Goal: Task Accomplishment & Management: Use online tool/utility

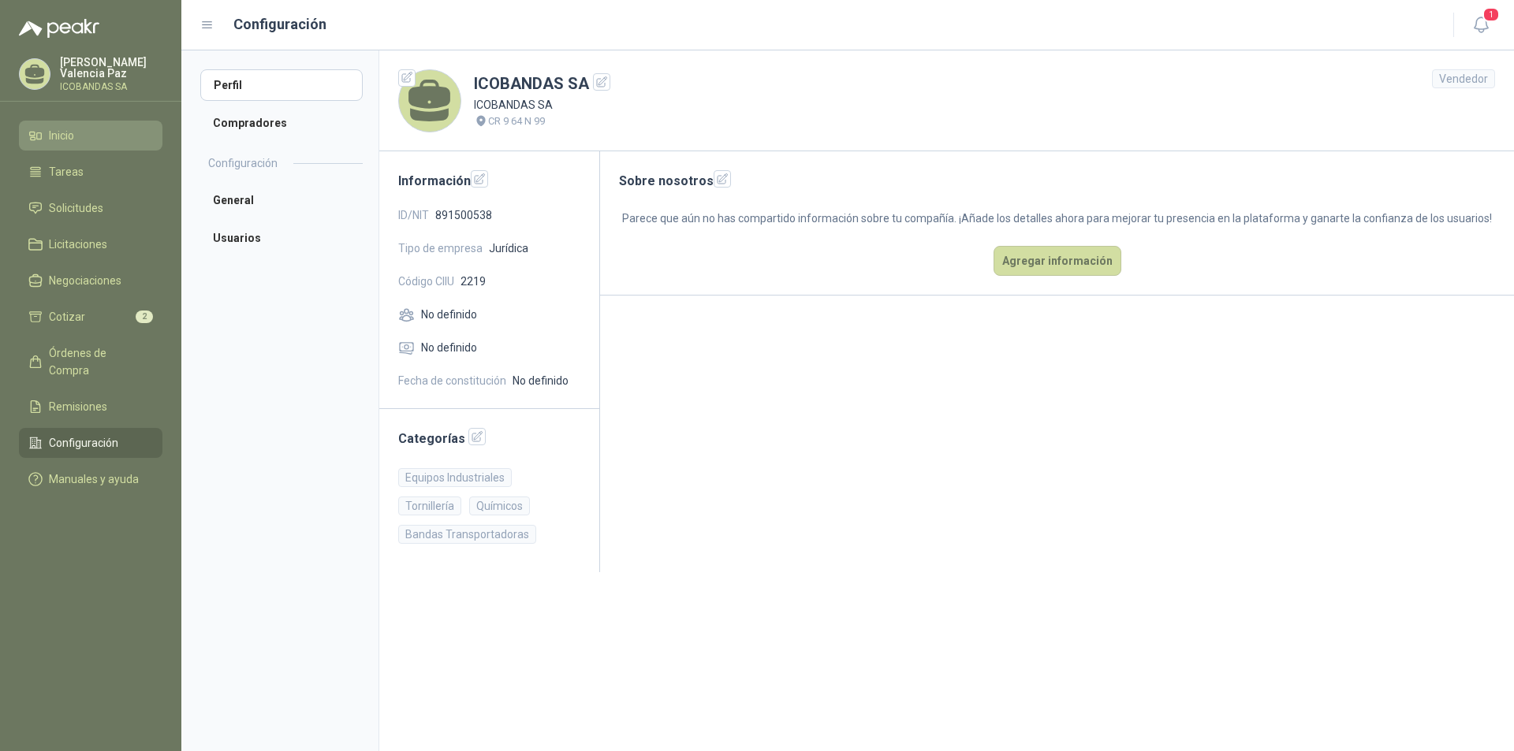
click at [79, 134] on li "Inicio" at bounding box center [90, 135] width 125 height 17
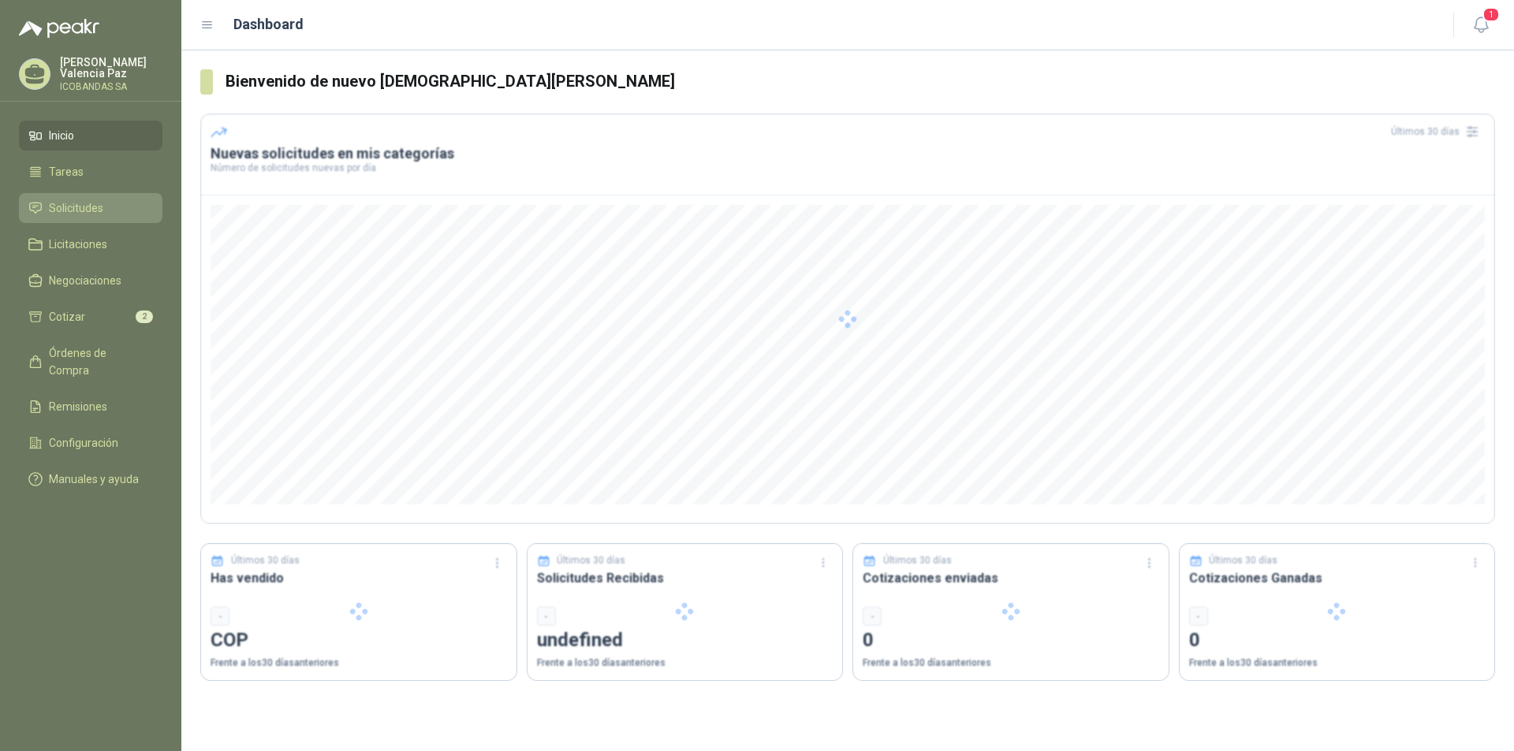
click at [81, 213] on span "Solicitudes" at bounding box center [76, 208] width 54 height 17
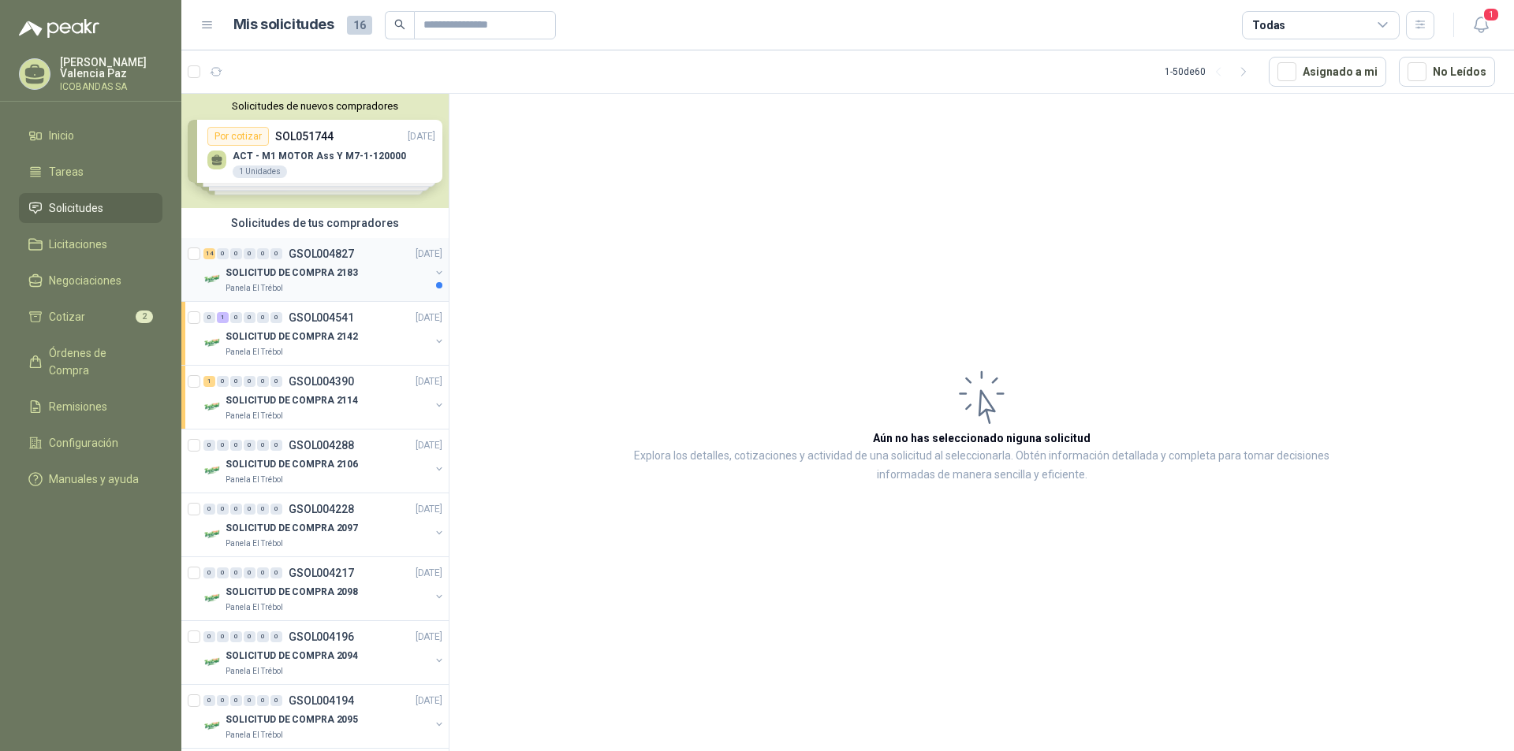
click at [333, 267] on p "SOLICITUD DE COMPRA 2183" at bounding box center [292, 273] width 132 height 15
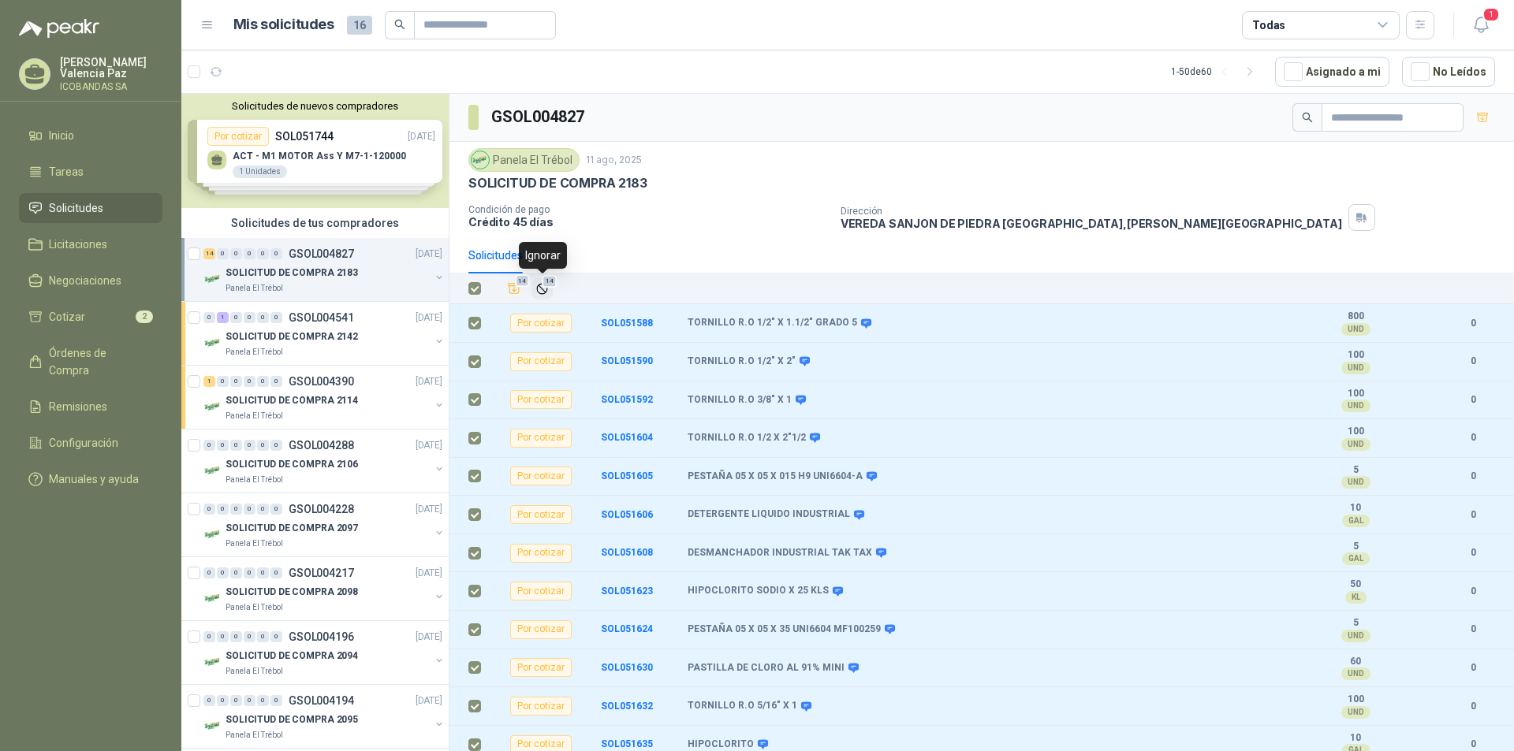
click at [545, 287] on span "14" at bounding box center [549, 281] width 15 height 13
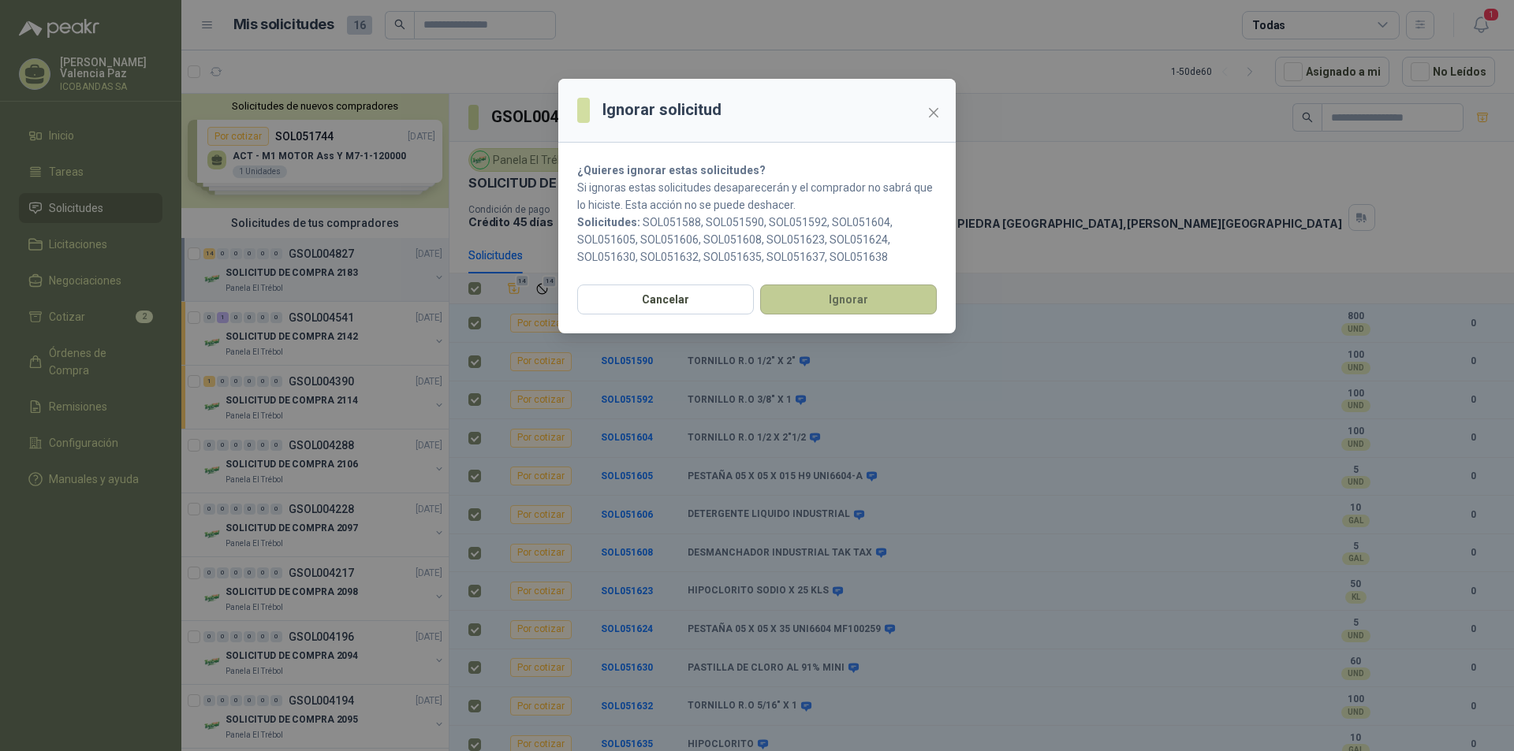
click at [853, 307] on button "Ignorar" at bounding box center [848, 300] width 177 height 30
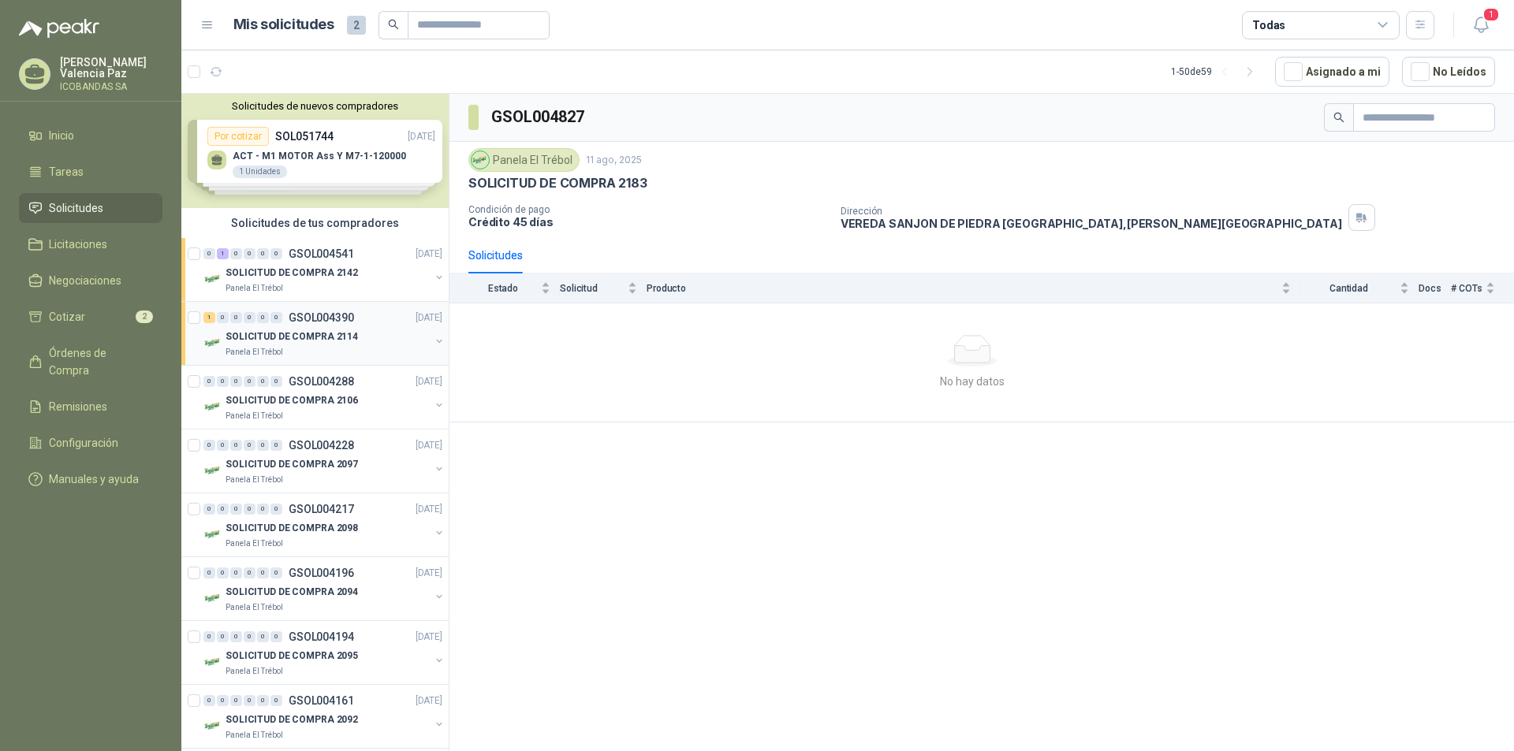
click at [306, 338] on p "SOLICITUD DE COMPRA 2114" at bounding box center [292, 337] width 132 height 15
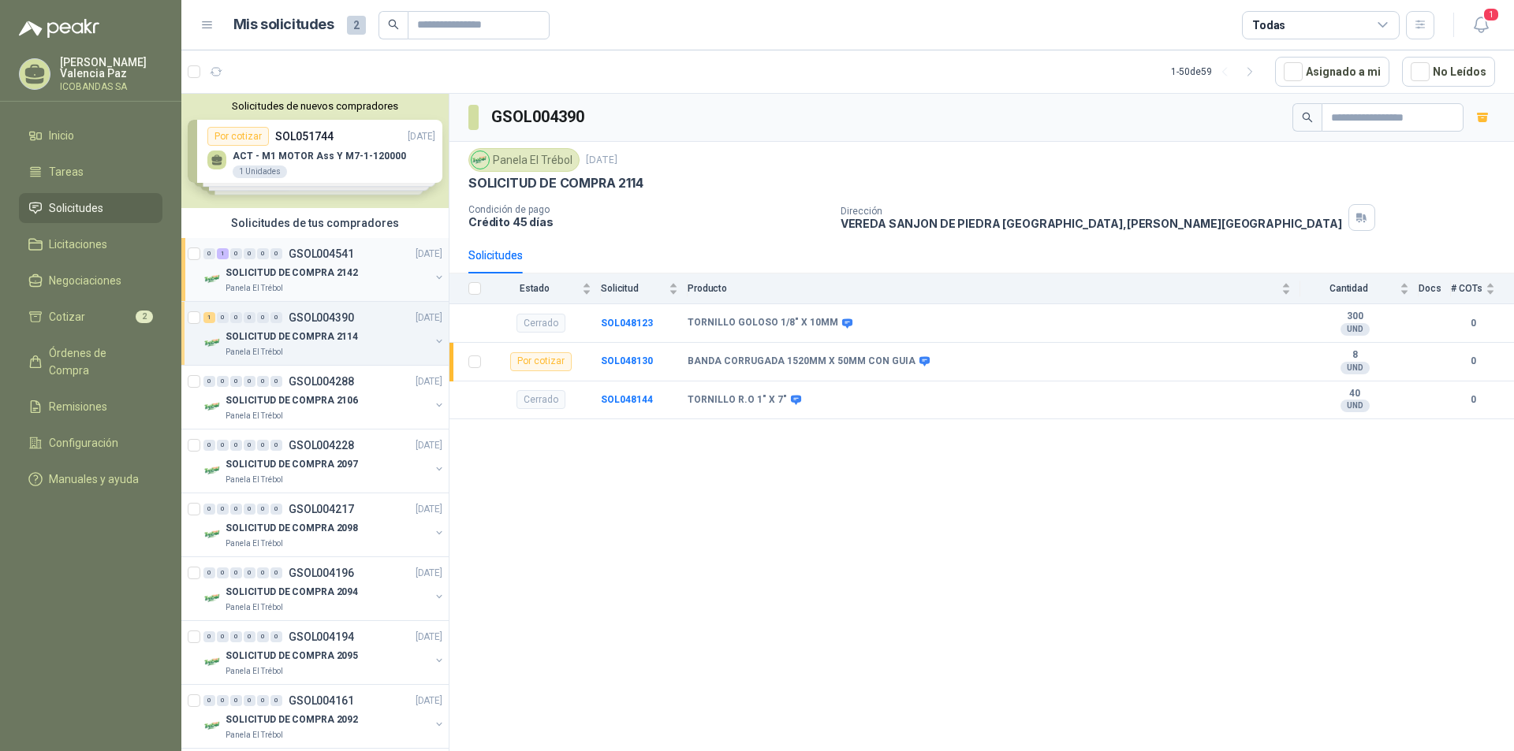
click at [326, 268] on p "SOLICITUD DE COMPRA 2142" at bounding box center [292, 273] width 132 height 15
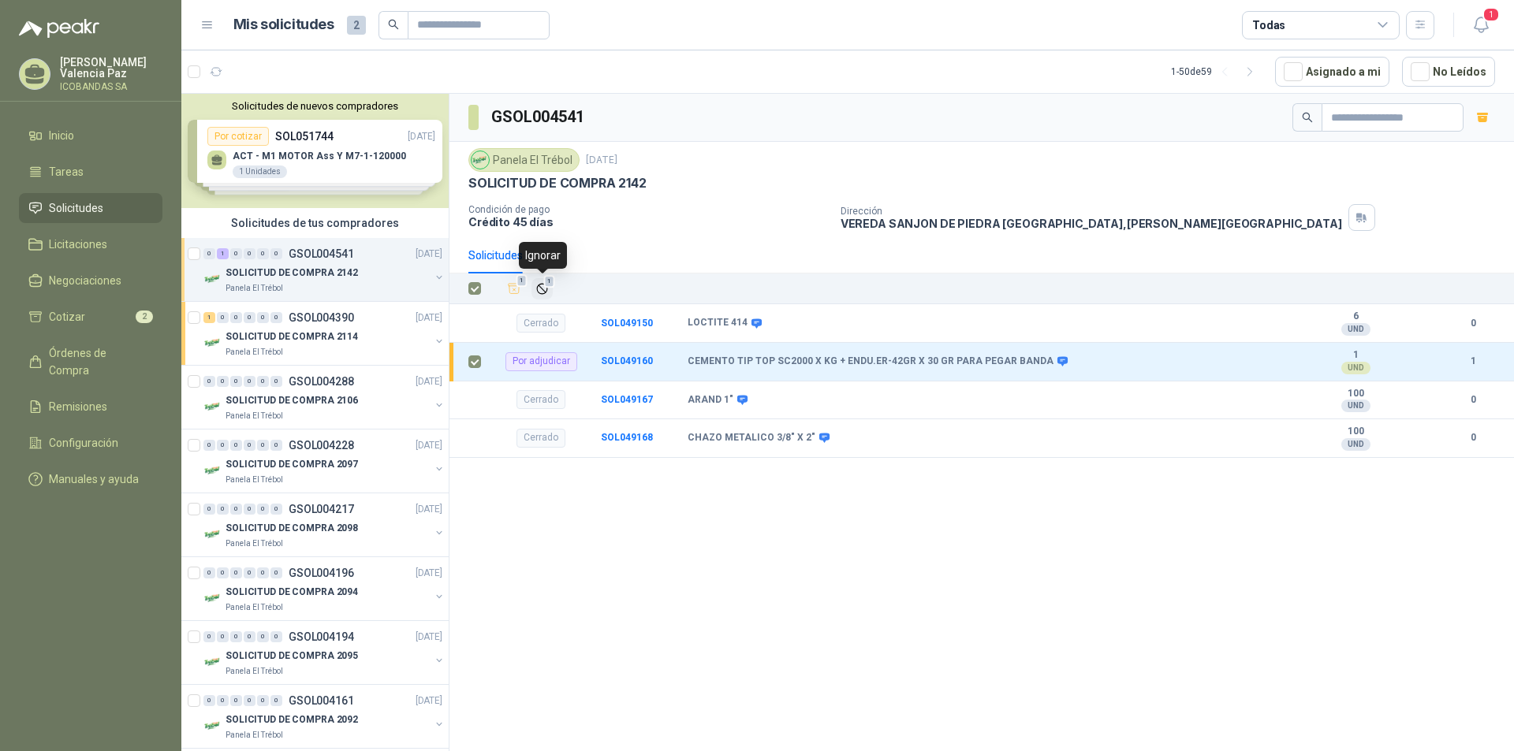
click at [543, 289] on icon "Ignorar" at bounding box center [541, 288] width 9 height 9
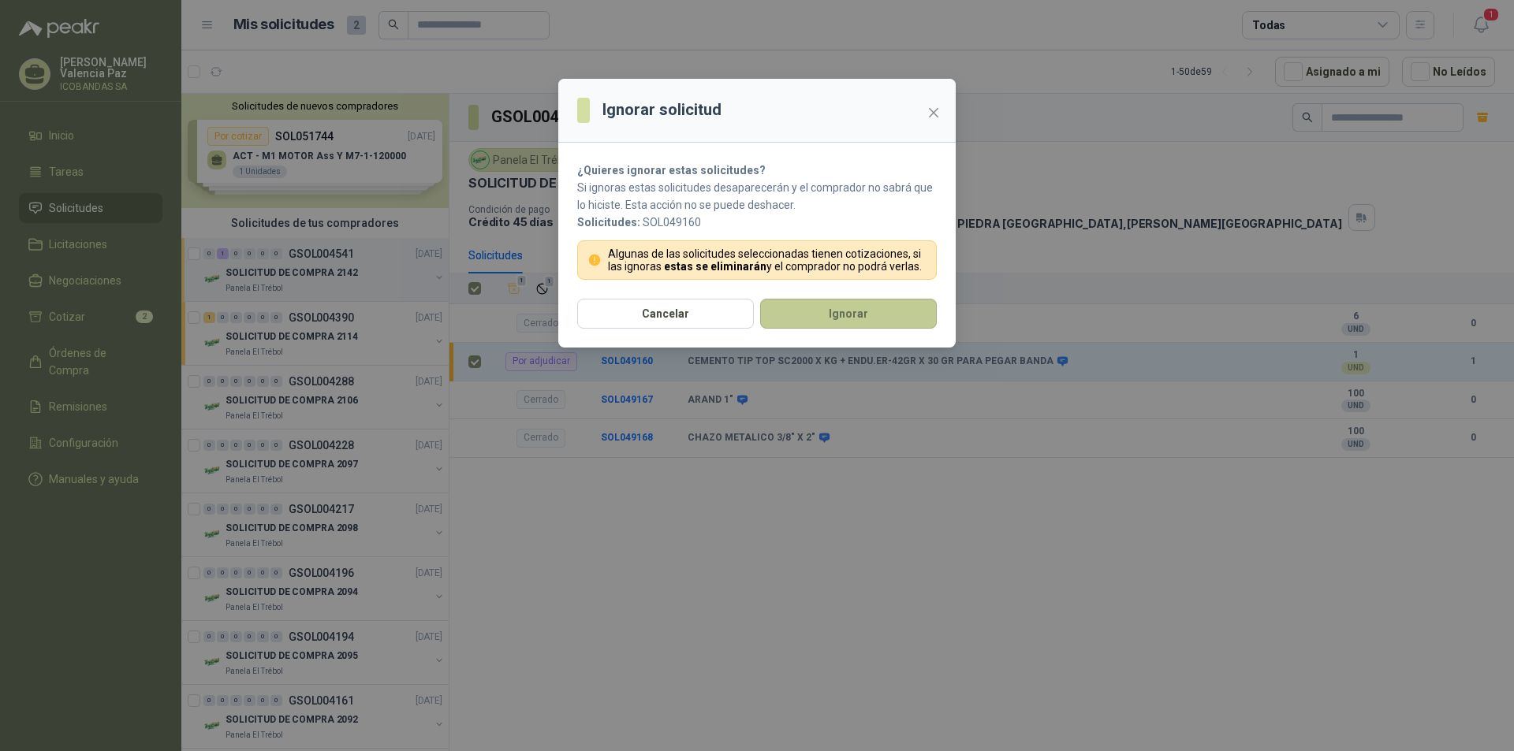
click at [800, 307] on button "Ignorar" at bounding box center [848, 314] width 177 height 30
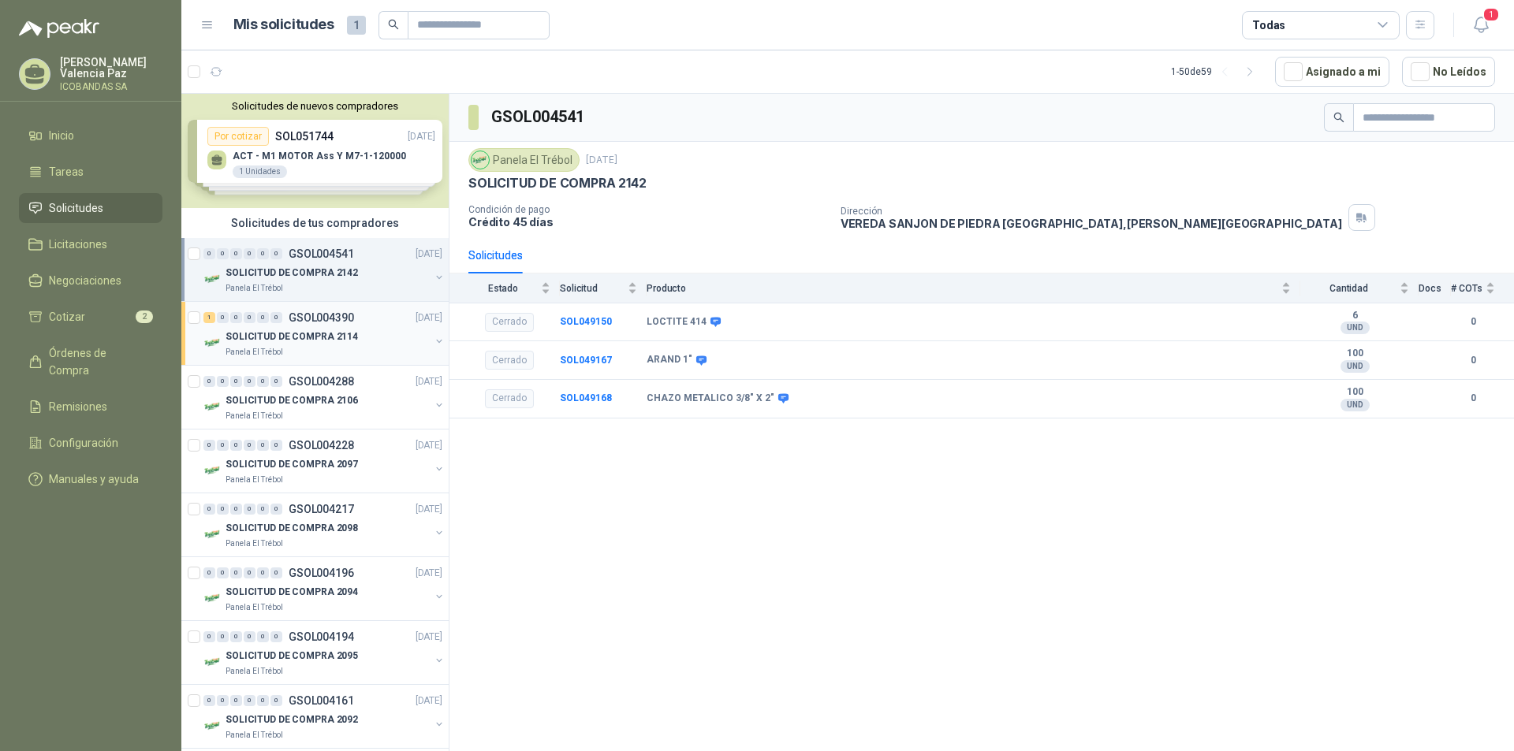
click at [335, 332] on p "SOLICITUD DE COMPRA 2114" at bounding box center [292, 337] width 132 height 15
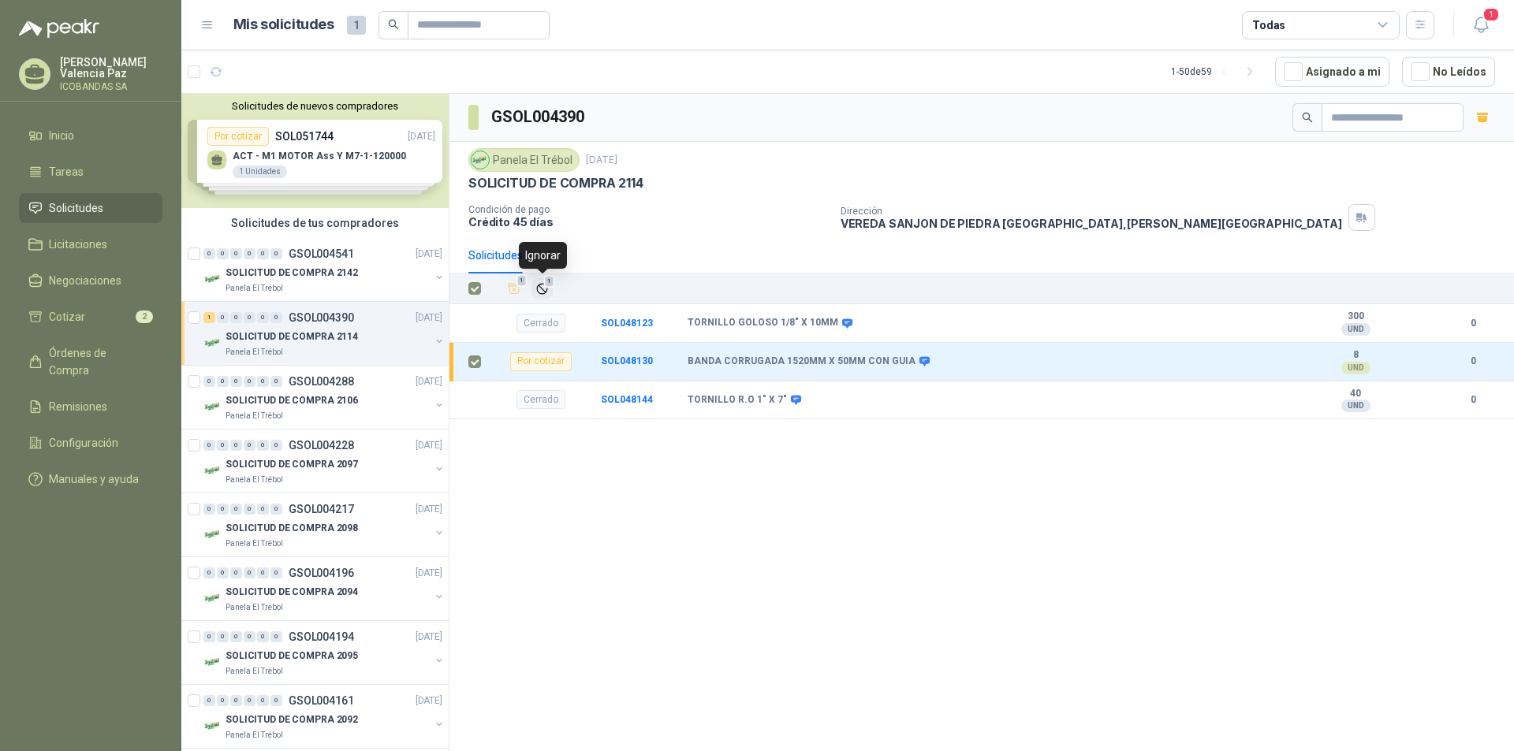
click at [540, 288] on icon "Ignorar" at bounding box center [541, 288] width 13 height 13
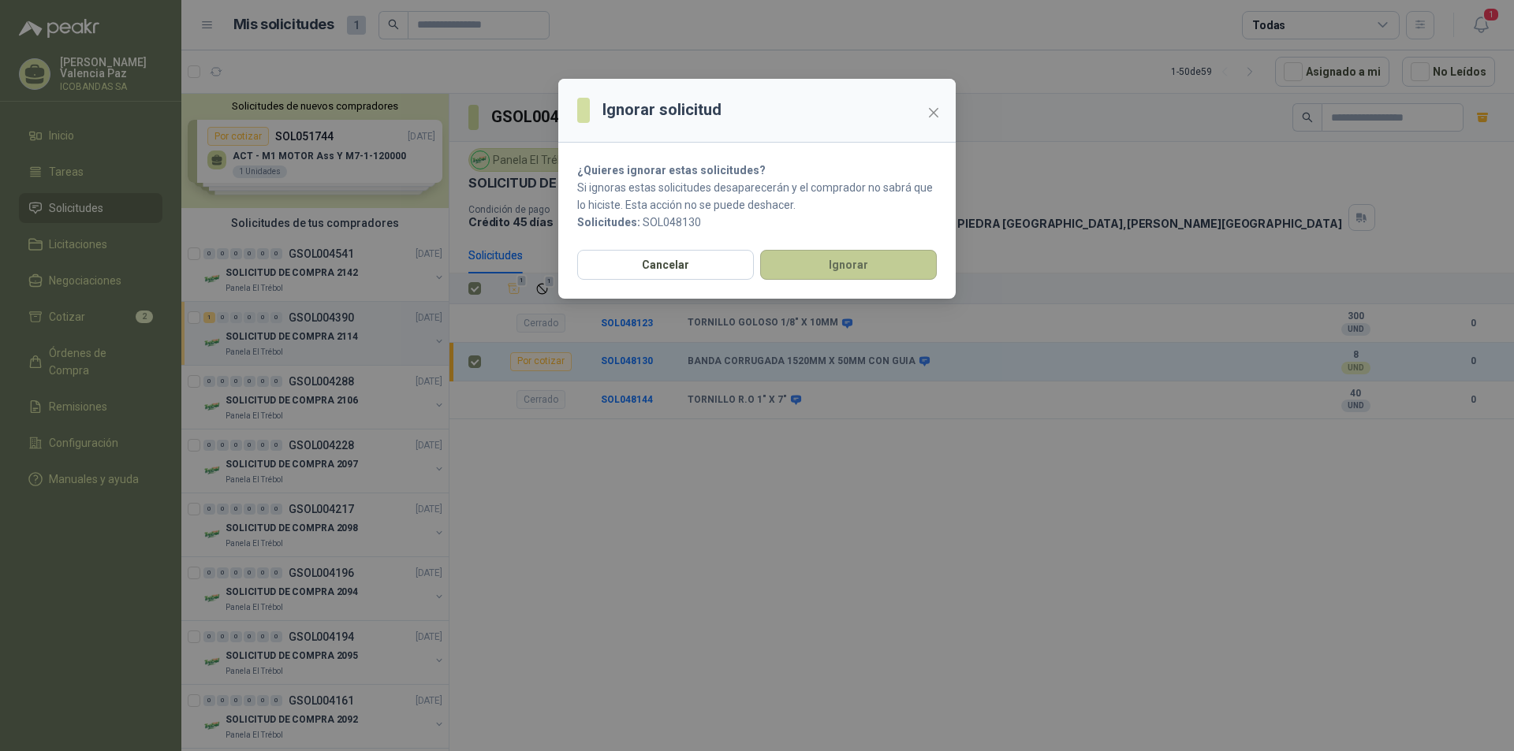
click at [863, 270] on button "Ignorar" at bounding box center [848, 265] width 177 height 30
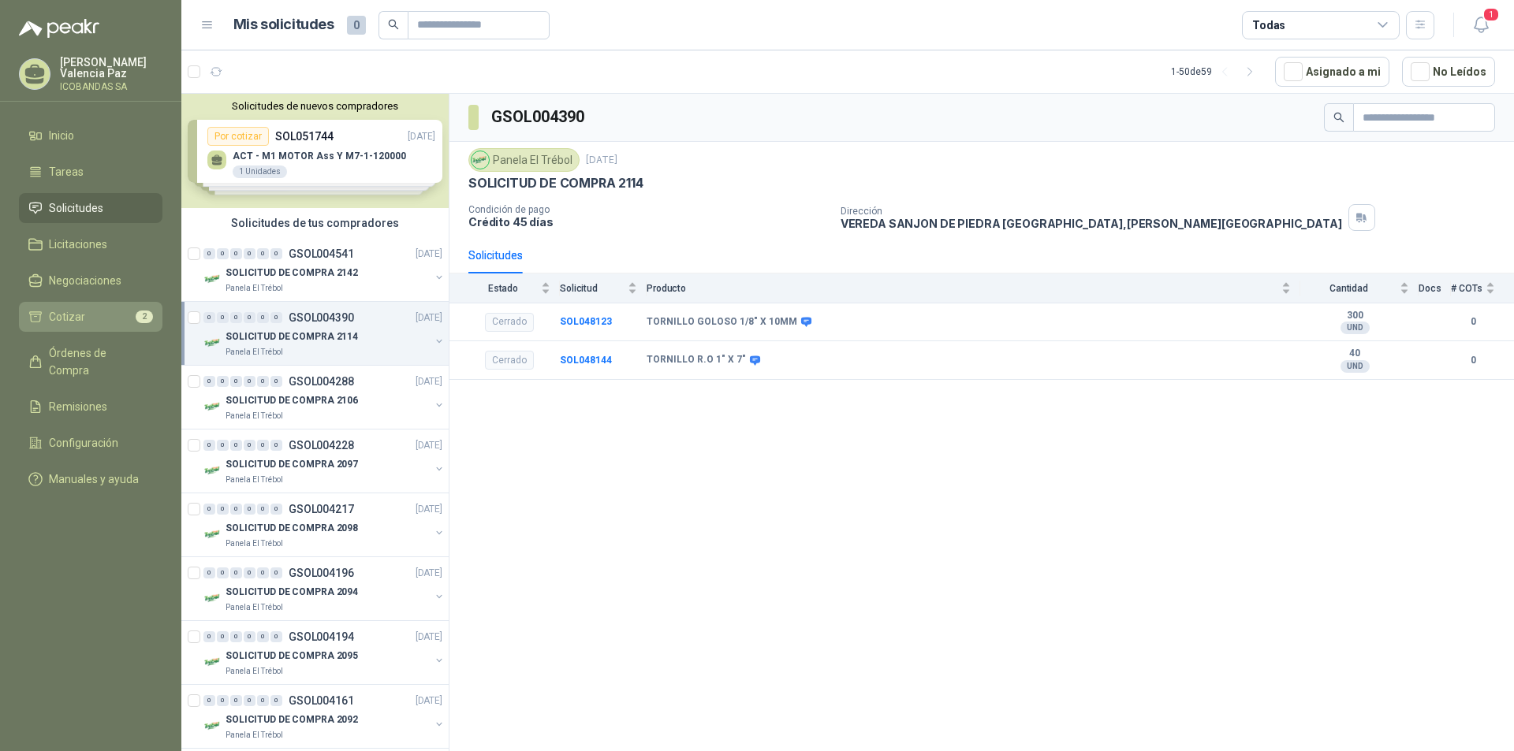
click at [88, 318] on li "Cotizar 2" at bounding box center [90, 316] width 125 height 17
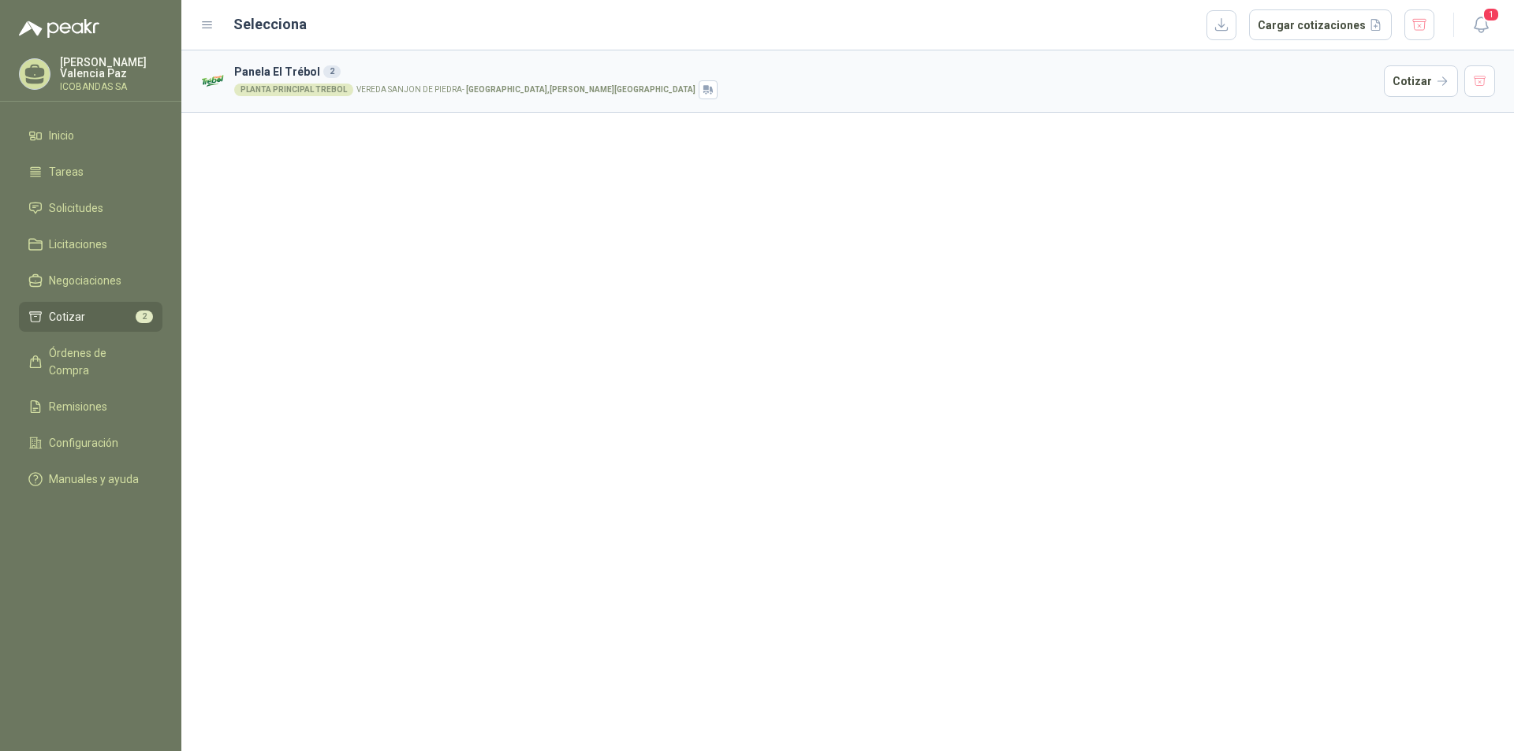
click at [444, 87] on p "VEREDA [GEOGRAPHIC_DATA][PERSON_NAME] , [PERSON_NAME][GEOGRAPHIC_DATA]" at bounding box center [525, 90] width 339 height 8
click at [1449, 79] on button "Cotizar" at bounding box center [1421, 81] width 74 height 32
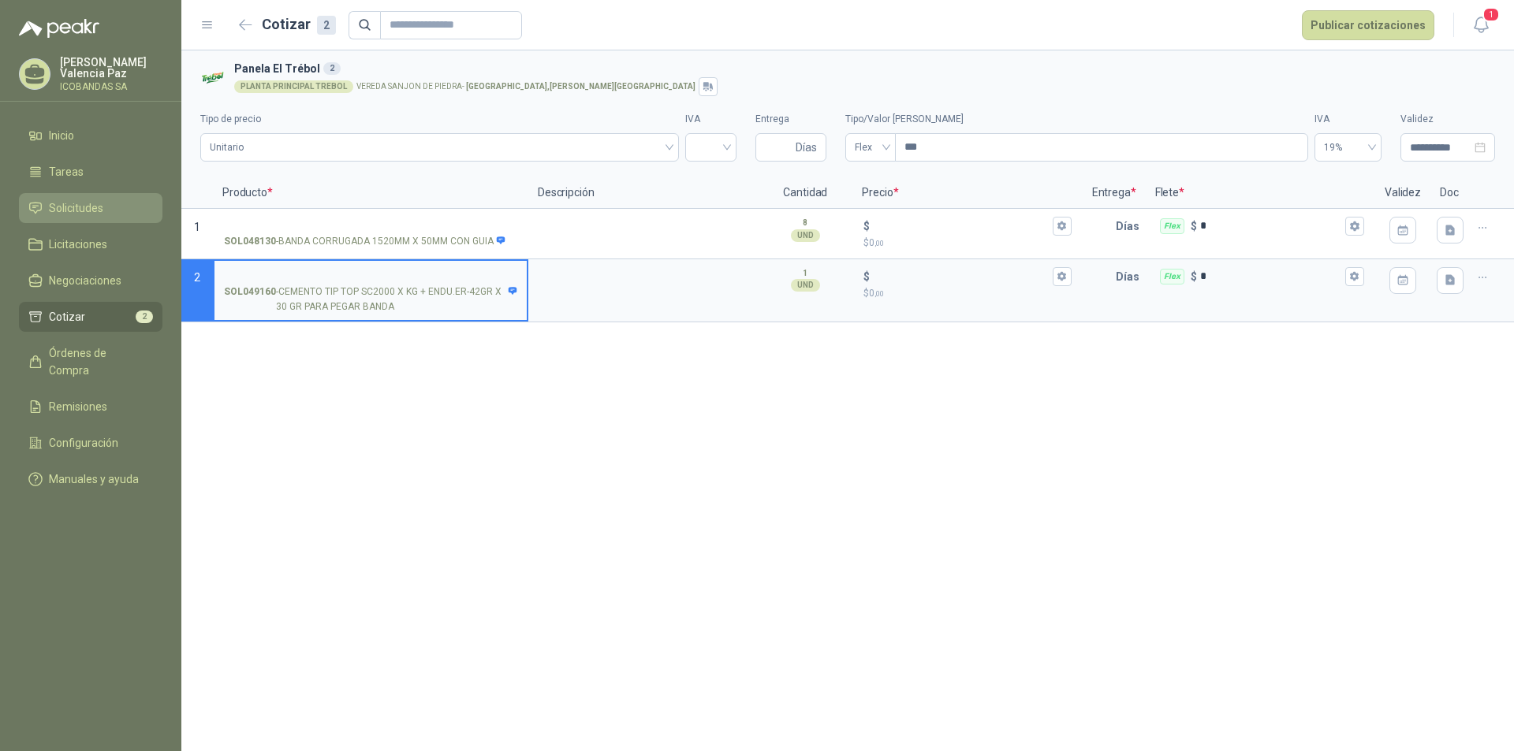
click at [93, 212] on span "Solicitudes" at bounding box center [76, 208] width 54 height 17
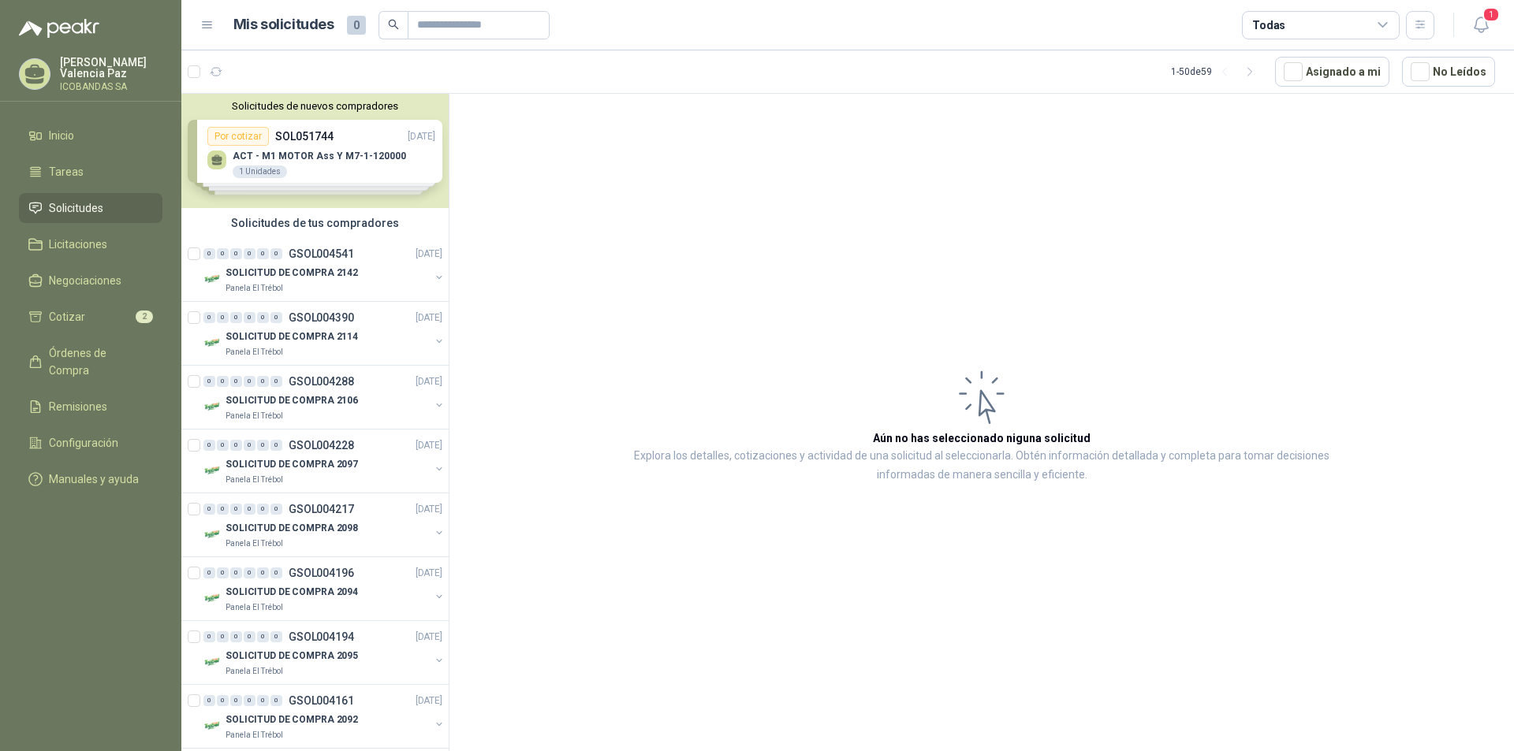
click at [338, 160] on div "Solicitudes de nuevos compradores Por cotizar SOL051744 [DATE] ACT - M1 MOTOR A…" at bounding box center [314, 151] width 267 height 114
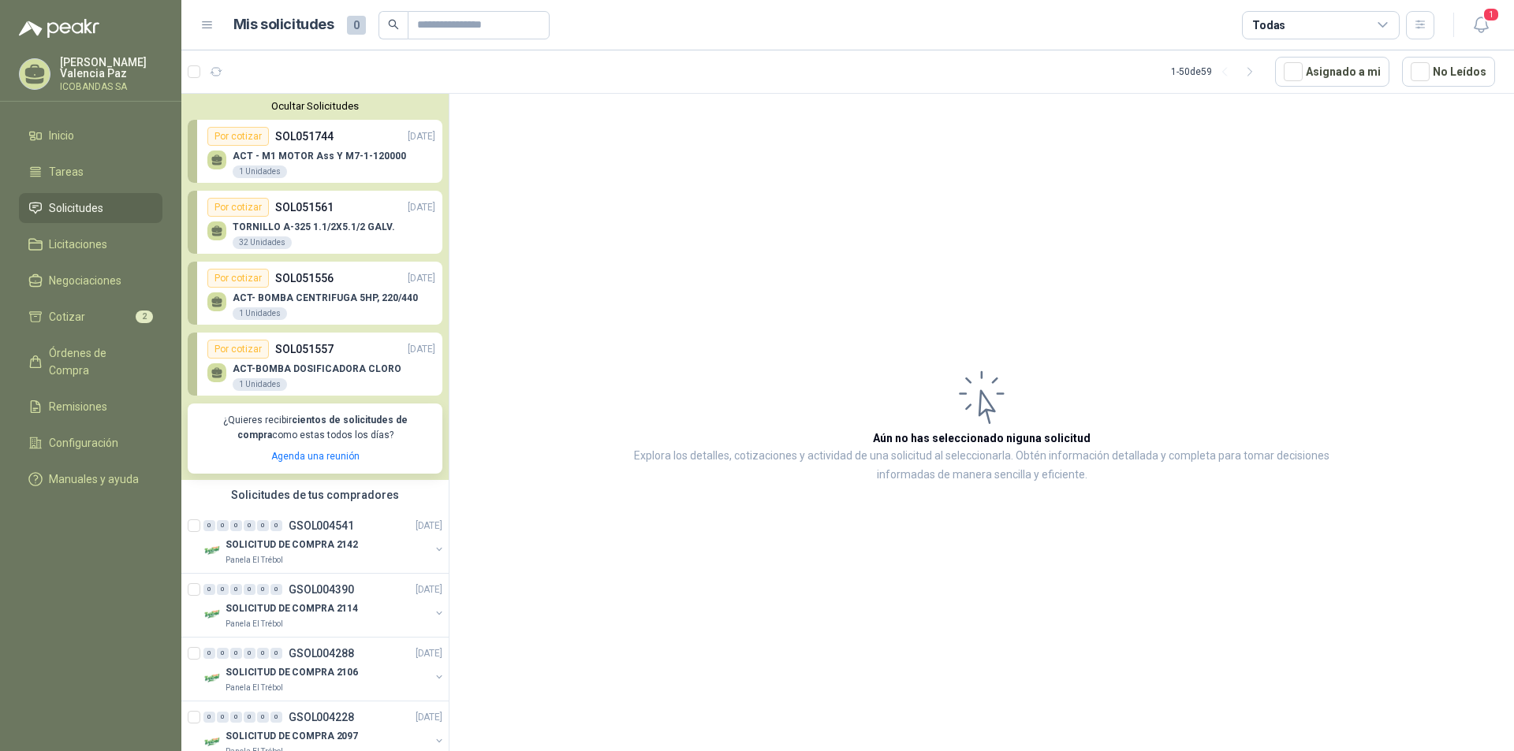
click at [95, 69] on p "[PERSON_NAME]" at bounding box center [111, 68] width 103 height 22
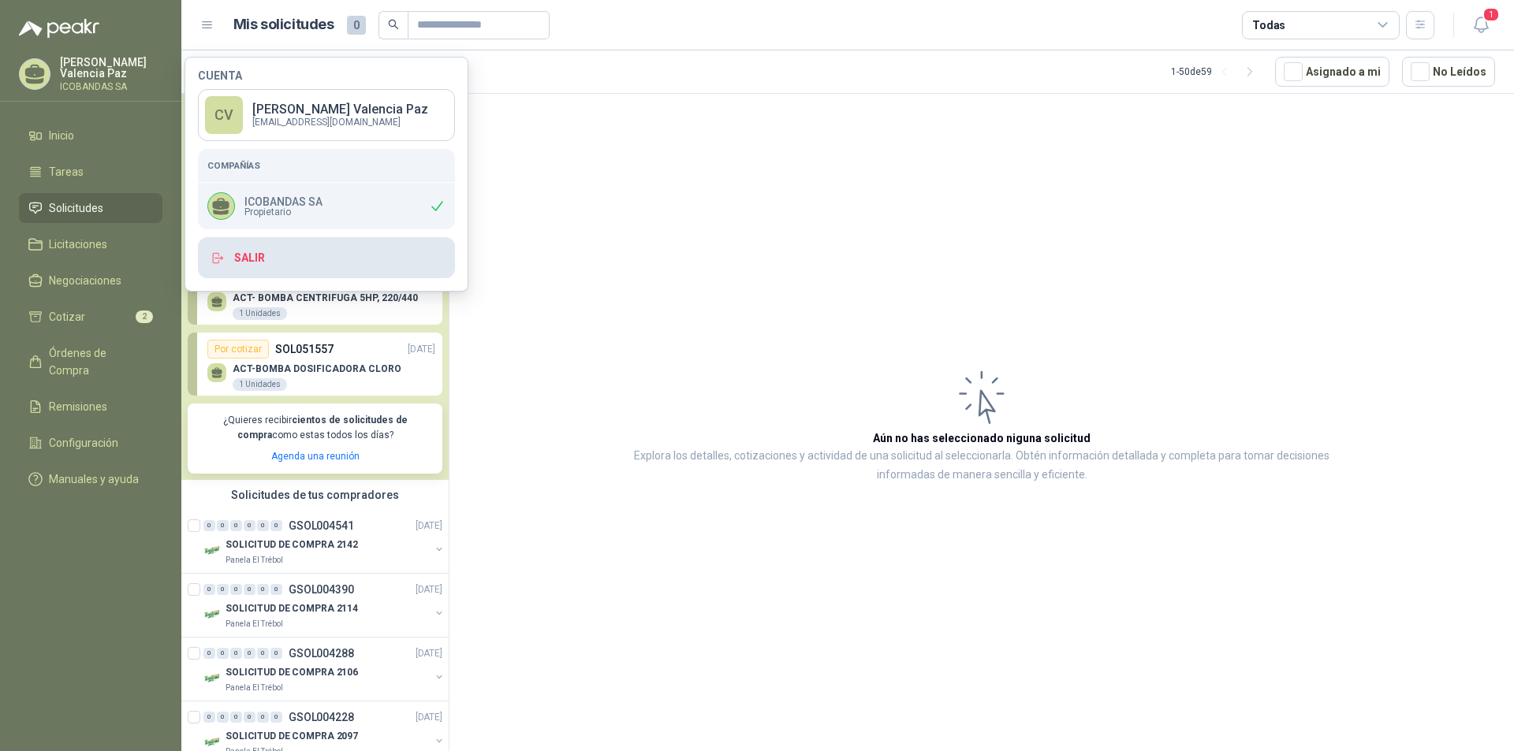
click at [251, 259] on button "Salir" at bounding box center [326, 257] width 257 height 41
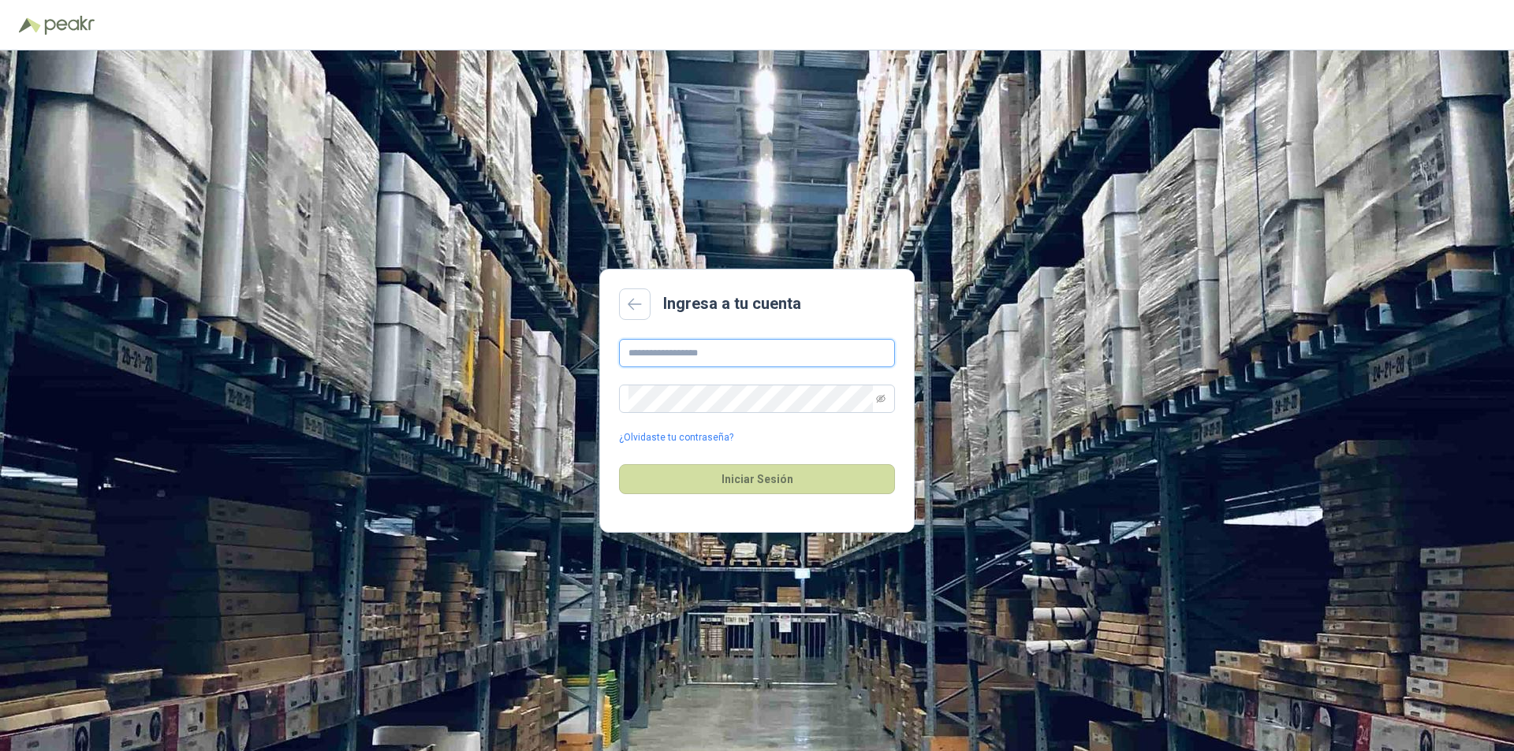
type input "**********"
